Goal: Task Accomplishment & Management: Use online tool/utility

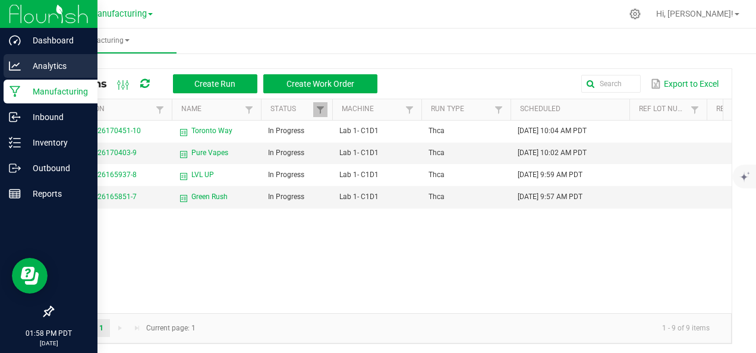
click at [15, 64] on icon at bounding box center [15, 65] width 12 height 9
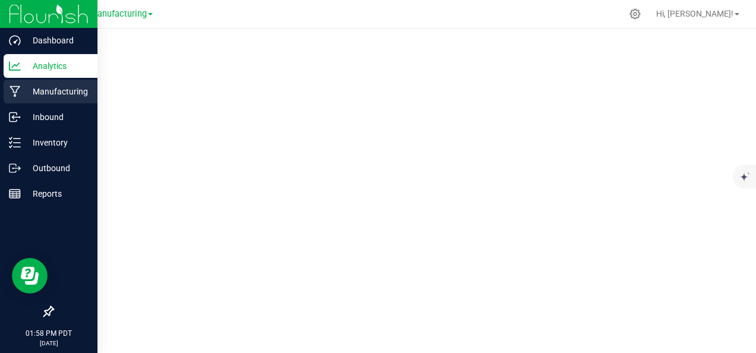
click at [16, 89] on icon at bounding box center [15, 92] width 11 height 12
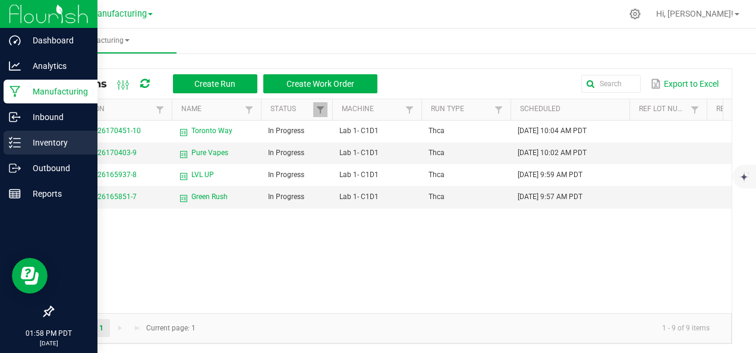
click at [49, 138] on p "Inventory" at bounding box center [56, 143] width 71 height 14
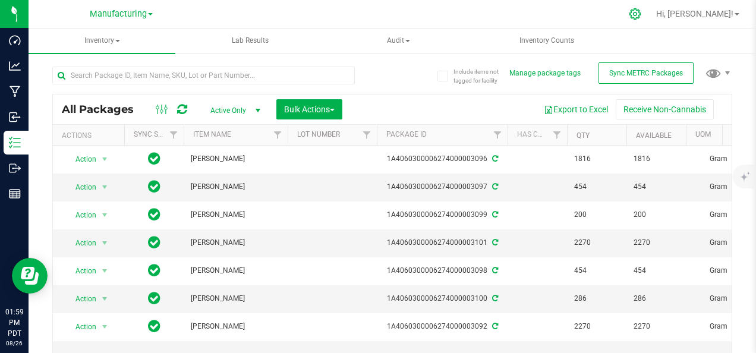
click at [650, 24] on div at bounding box center [636, 14] width 30 height 26
click at [641, 15] on icon at bounding box center [635, 13] width 11 height 11
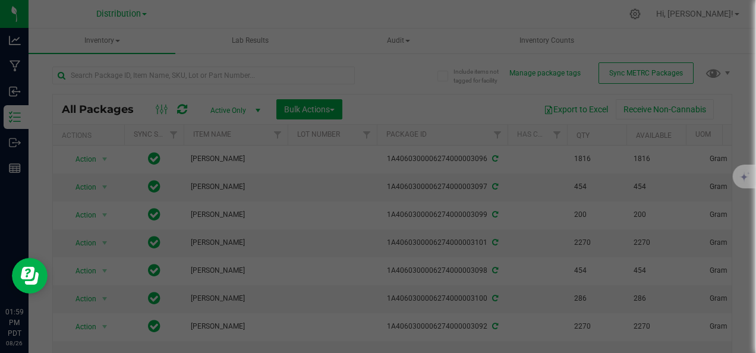
click at [672, 14] on div at bounding box center [378, 176] width 756 height 353
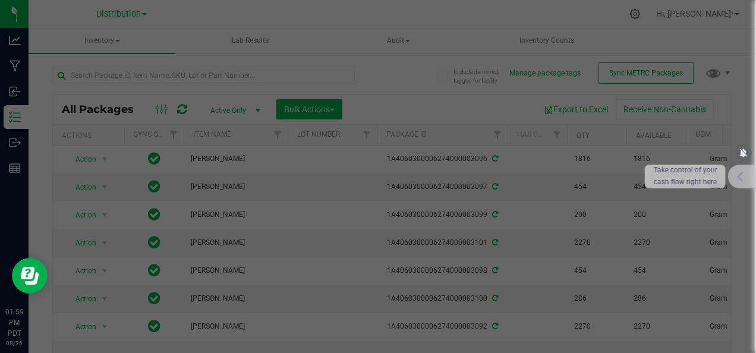
click at [740, 180] on icon at bounding box center [740, 176] width 7 height 11
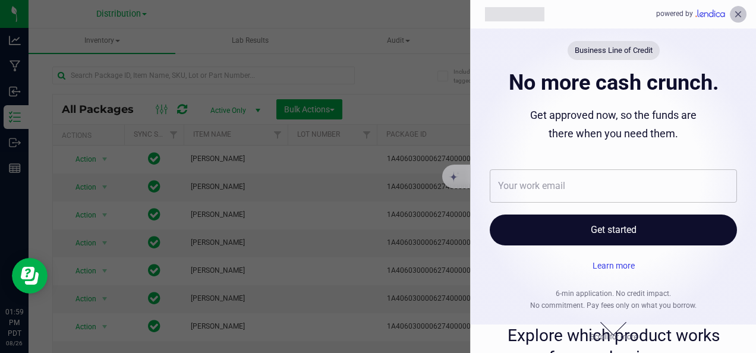
click at [736, 11] on icon "close" at bounding box center [738, 14] width 11 height 11
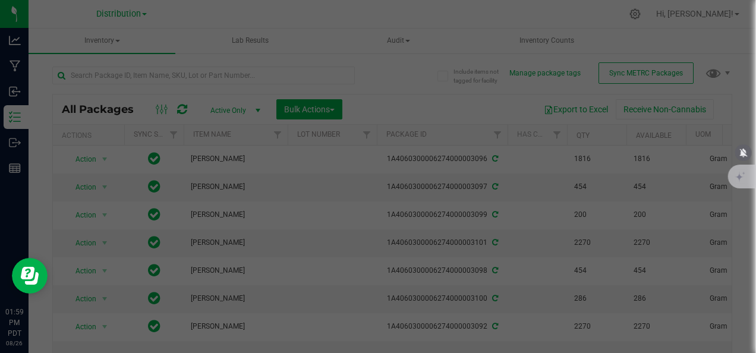
click at [529, 124] on div at bounding box center [378, 176] width 756 height 353
click at [677, 14] on div at bounding box center [378, 176] width 756 height 353
click at [27, 278] on icon "Open Resource Center" at bounding box center [28, 273] width 14 height 12
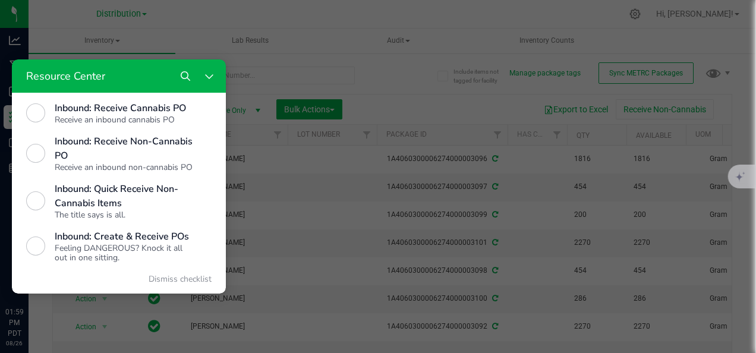
scroll to position [506, 0]
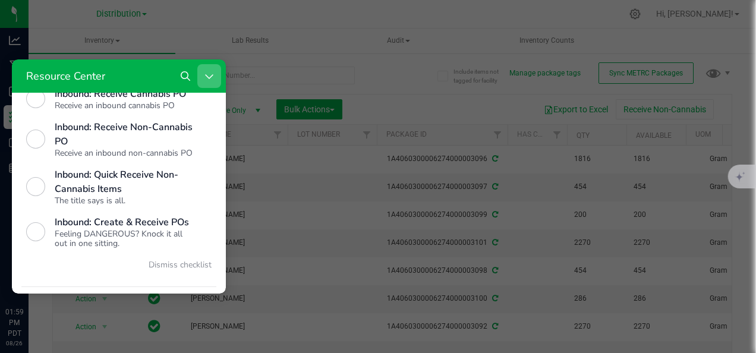
click at [212, 78] on icon "Close Resource Center" at bounding box center [210, 76] width 10 height 10
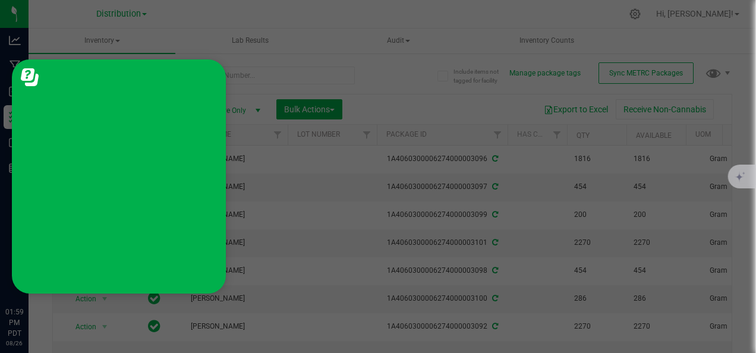
scroll to position [0, 0]
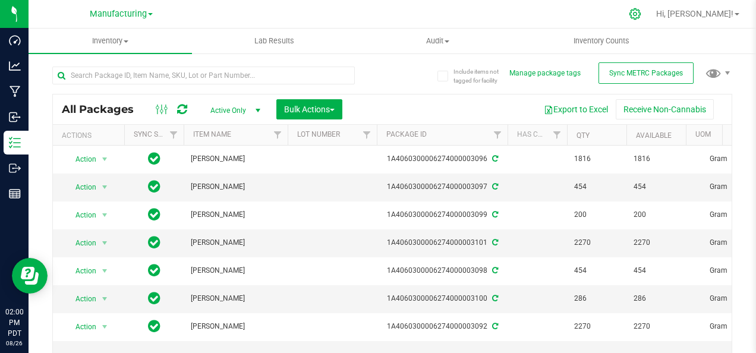
click at [641, 10] on icon at bounding box center [635, 14] width 12 height 12
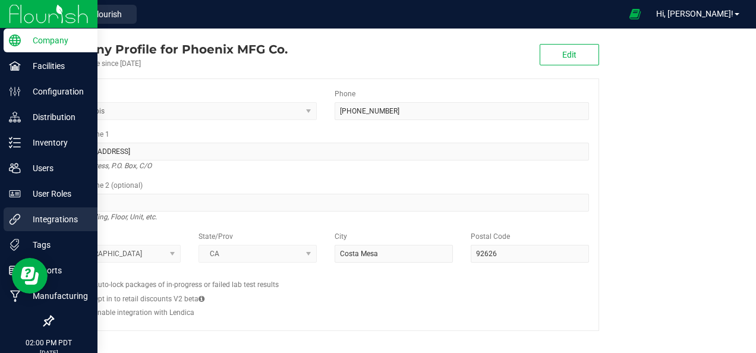
click at [45, 213] on p "Integrations" at bounding box center [56, 219] width 71 height 14
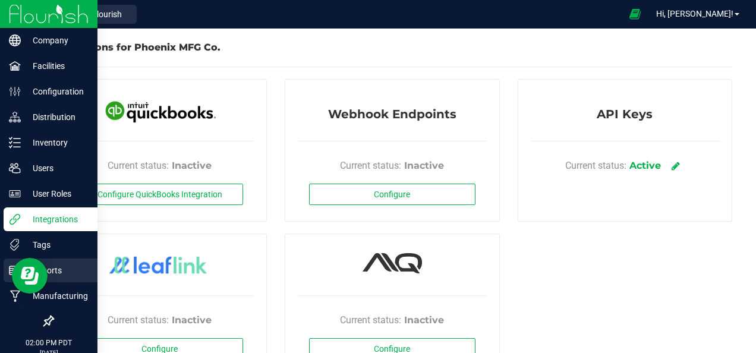
click at [54, 271] on p "Reports" at bounding box center [56, 270] width 71 height 14
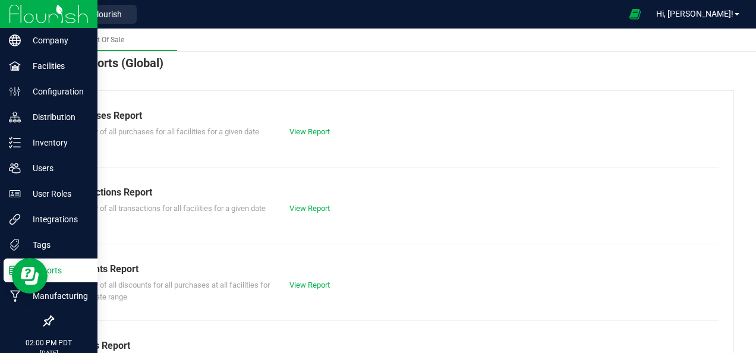
click at [54, 272] on p "Reports" at bounding box center [56, 270] width 71 height 14
click at [55, 290] on p "Manufacturing" at bounding box center [56, 296] width 71 height 14
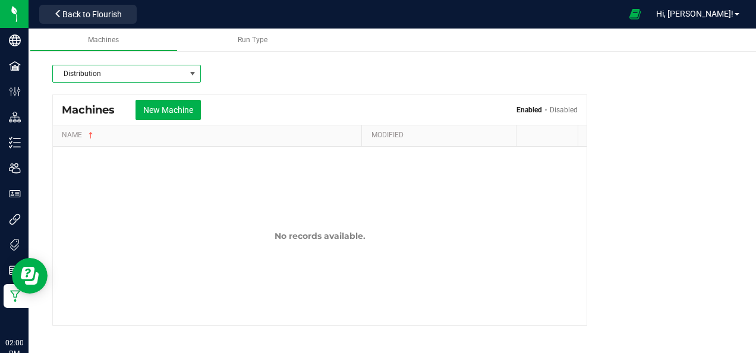
click at [194, 68] on span at bounding box center [192, 73] width 15 height 17
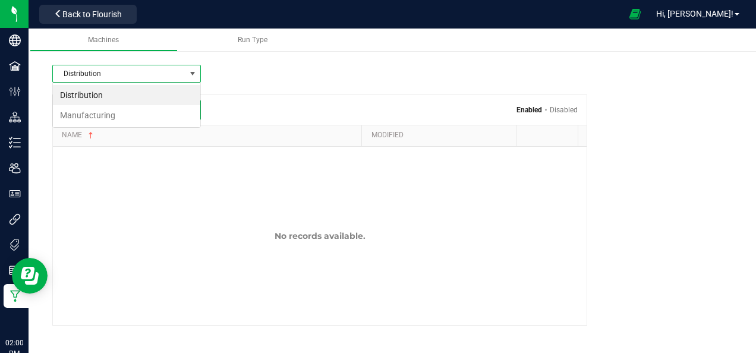
scroll to position [17, 149]
click at [152, 116] on li "Manufacturing" at bounding box center [126, 115] width 147 height 20
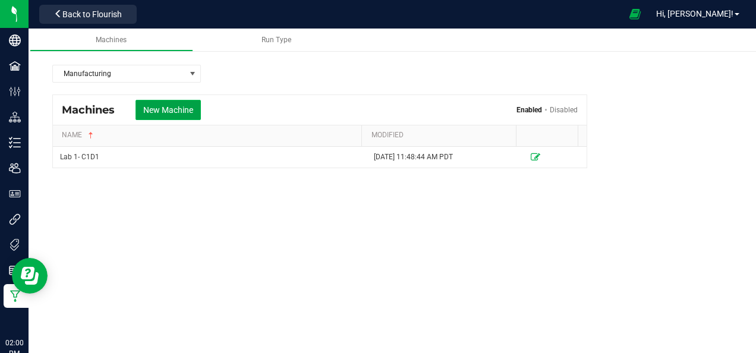
click at [172, 105] on button "New Machine" at bounding box center [168, 110] width 65 height 20
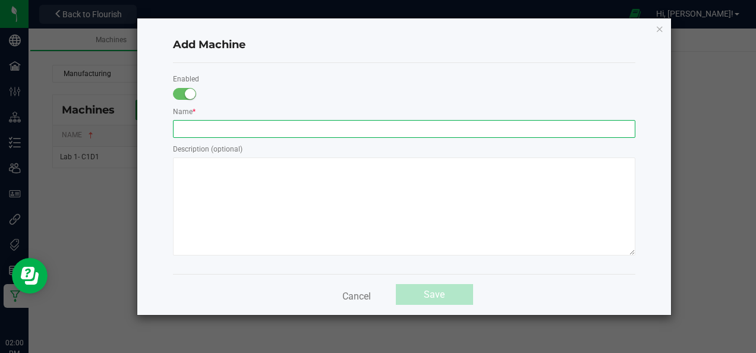
click at [206, 122] on input "text" at bounding box center [404, 129] width 463 height 18
type input "Lab 2 C1D2"
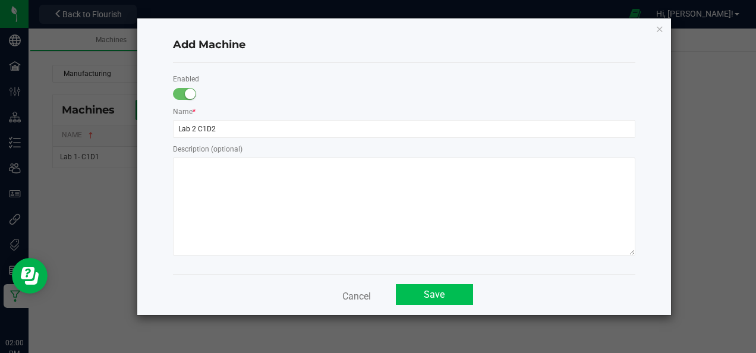
click at [438, 298] on button "Save" at bounding box center [434, 294] width 77 height 21
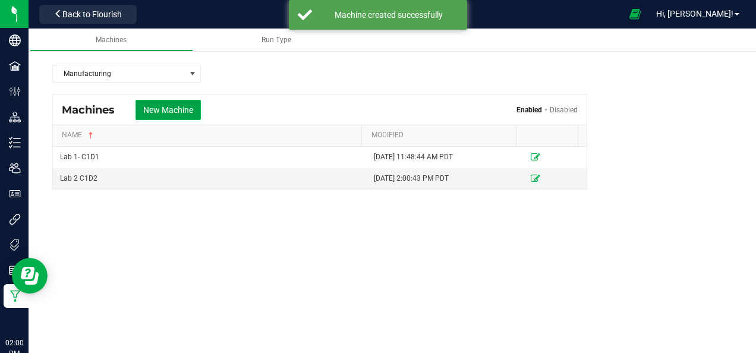
click at [181, 105] on button "New Machine" at bounding box center [168, 110] width 65 height 20
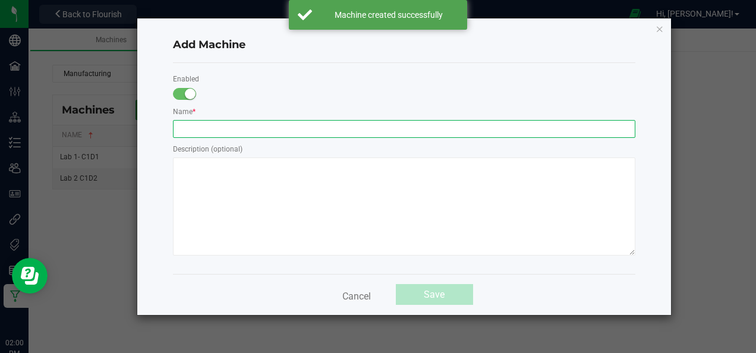
click at [239, 125] on input "text" at bounding box center [404, 129] width 463 height 18
type input "P"
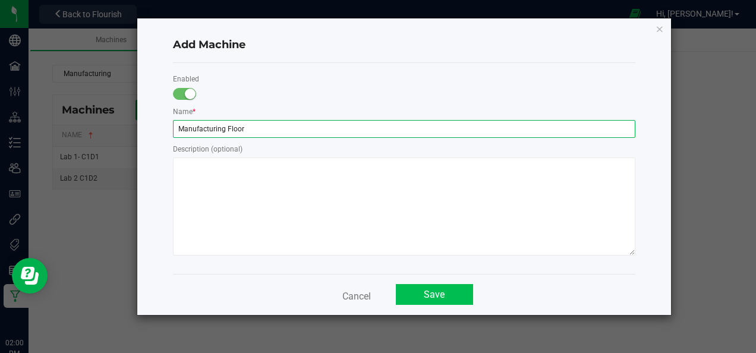
type input "Manufacturing Floor"
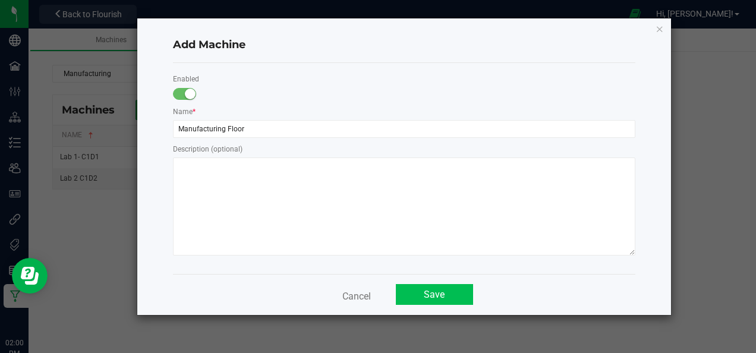
click at [419, 290] on button "Save" at bounding box center [434, 294] width 77 height 21
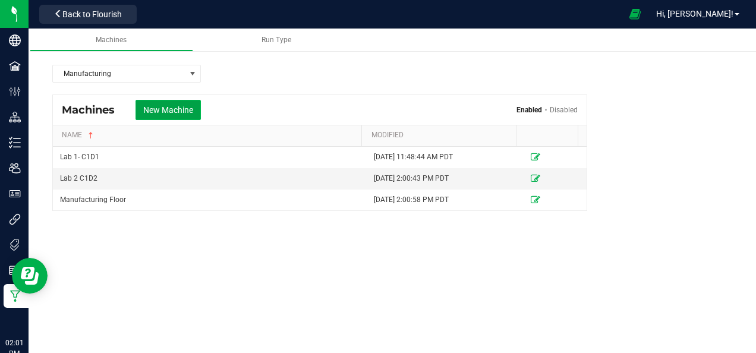
click at [191, 114] on button "New Machine" at bounding box center [168, 110] width 65 height 20
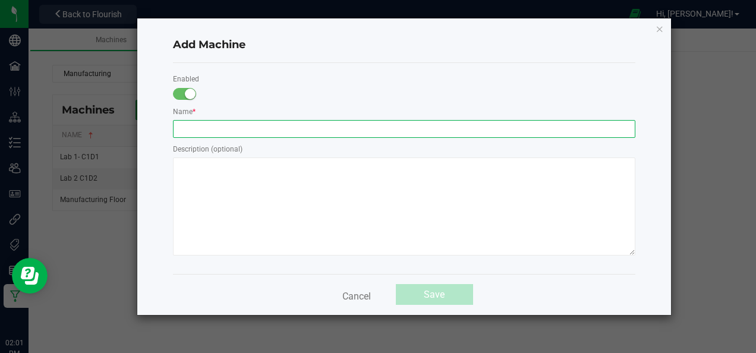
click at [218, 132] on input "text" at bounding box center [404, 129] width 463 height 18
type input "P"
type input "Mechanical Room"
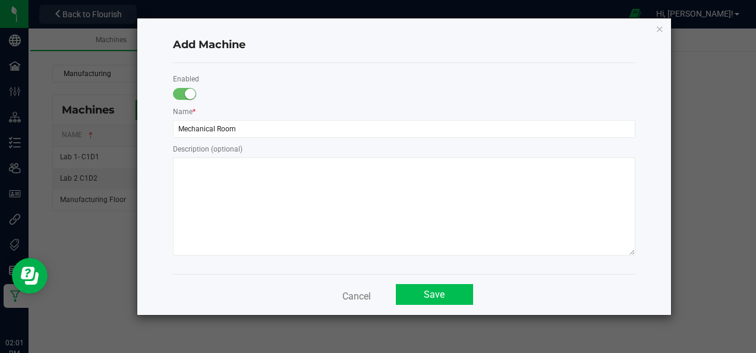
click at [450, 294] on button "Save" at bounding box center [434, 294] width 77 height 21
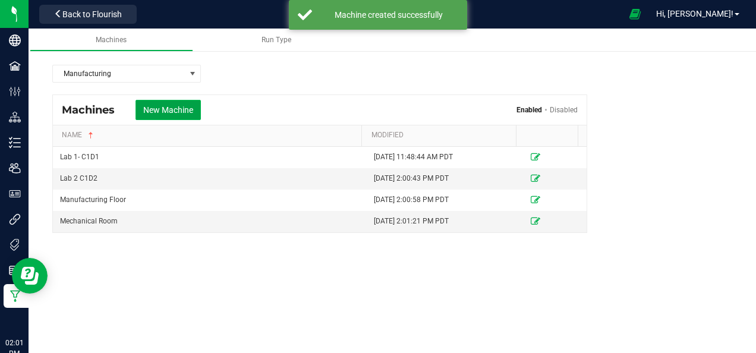
click at [184, 113] on button "New Machine" at bounding box center [168, 110] width 65 height 20
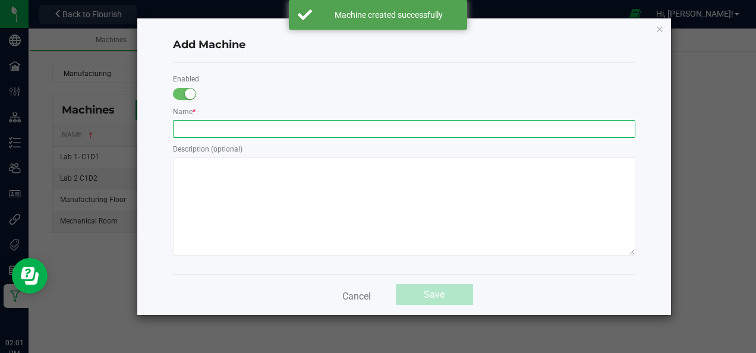
click at [224, 127] on input "text" at bounding box center [404, 129] width 463 height 18
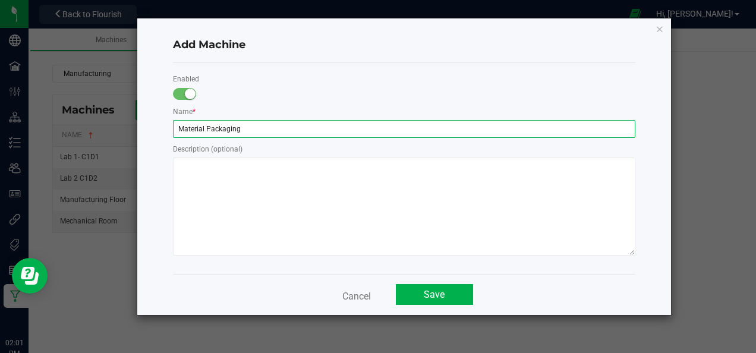
click at [224, 127] on input "Material Packaging" at bounding box center [404, 129] width 463 height 18
click at [310, 124] on input "Material Packaging" at bounding box center [404, 129] width 463 height 18
type input "Material Packing"
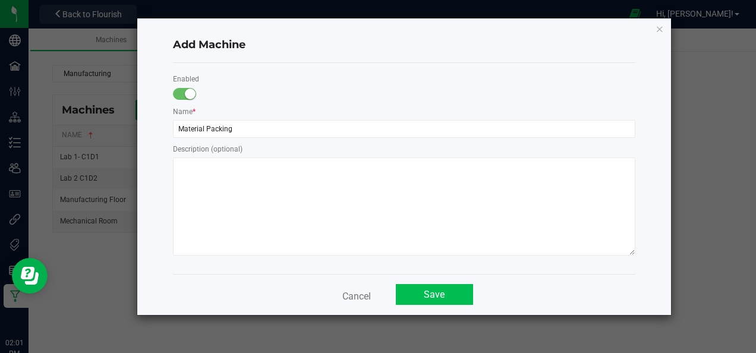
click at [439, 298] on button "Save" at bounding box center [434, 294] width 77 height 21
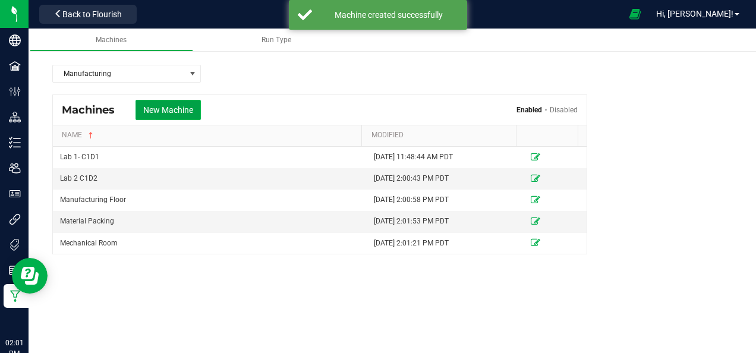
click at [178, 111] on button "New Machine" at bounding box center [168, 110] width 65 height 20
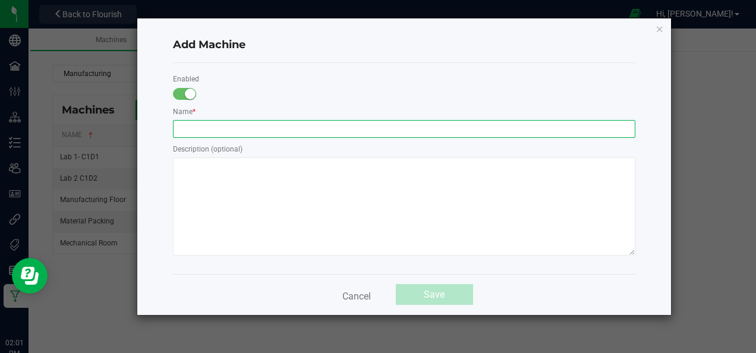
click at [228, 122] on input "text" at bounding box center [404, 129] width 463 height 18
type input "Distribution"
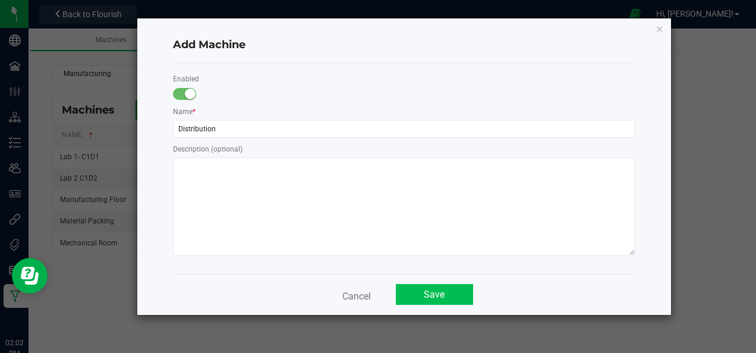
click at [447, 301] on button "Save" at bounding box center [434, 294] width 77 height 21
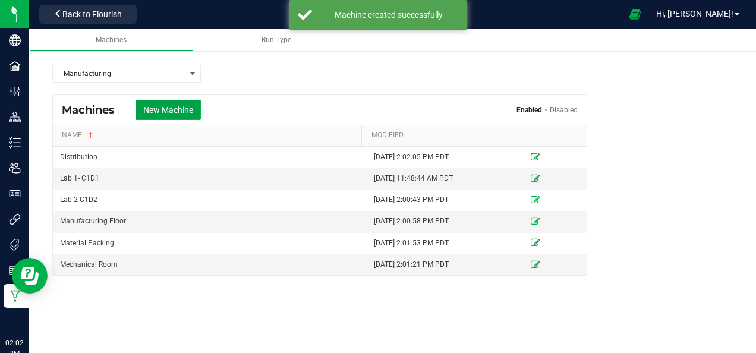
click at [186, 115] on button "New Machine" at bounding box center [168, 110] width 65 height 20
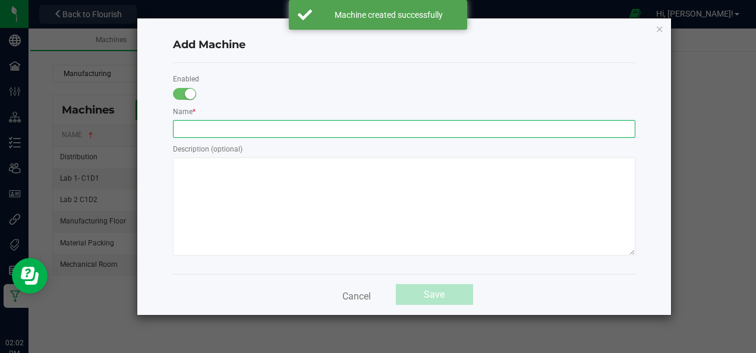
click at [194, 129] on input "text" at bounding box center [404, 129] width 463 height 18
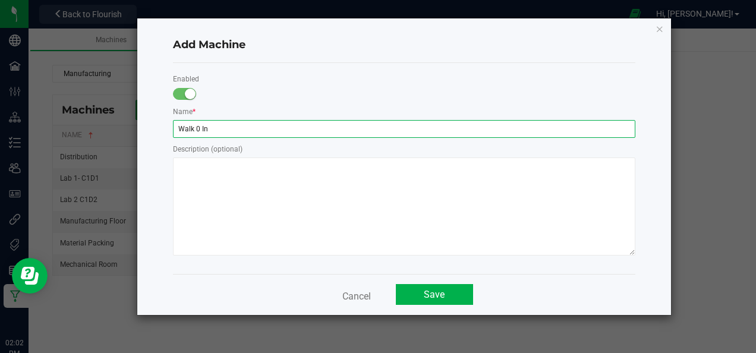
click at [196, 128] on input "Walk 0 In" at bounding box center [404, 129] width 463 height 18
type input "Walk - In"
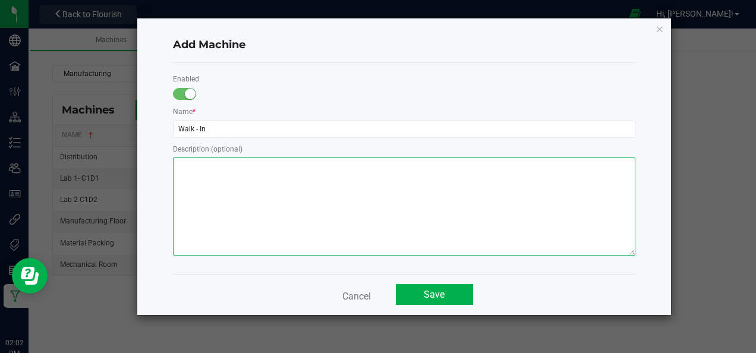
click at [208, 184] on textarea at bounding box center [404, 207] width 463 height 98
type textarea "Raw Material Room"
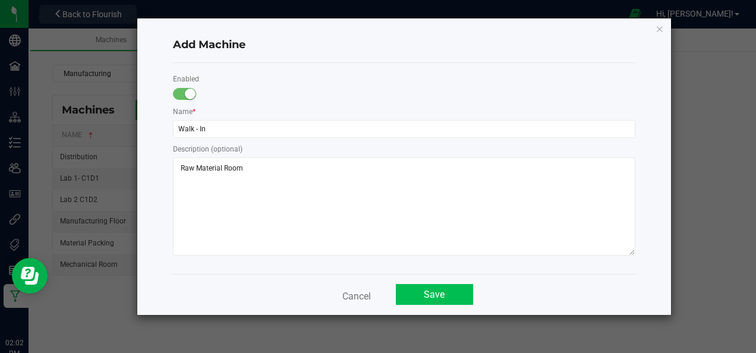
click at [420, 289] on button "Save" at bounding box center [434, 294] width 77 height 21
